Goal: Go to known website: Access a specific website the user already knows

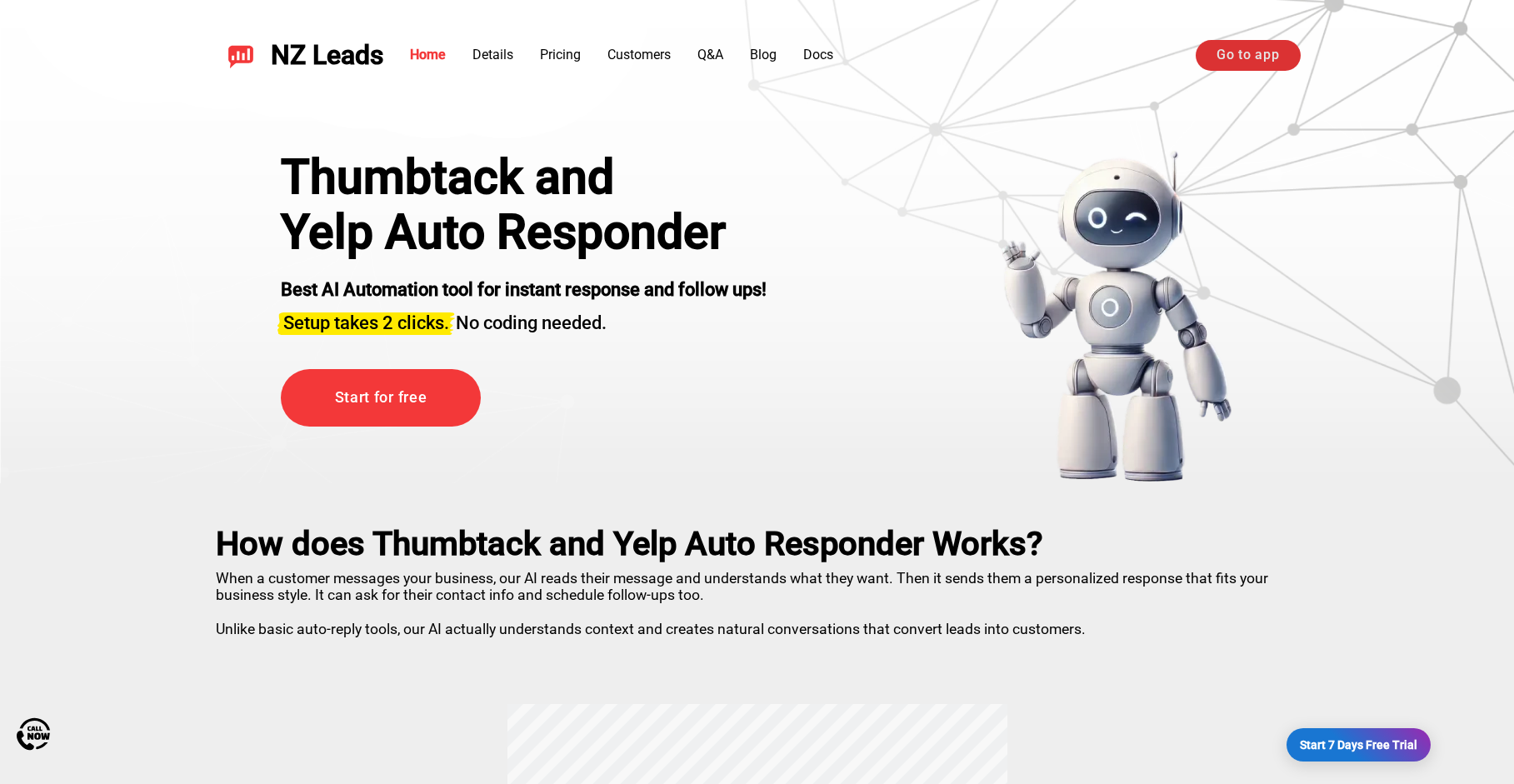
click at [1247, 50] on link "Go to app" at bounding box center [1247, 55] width 104 height 30
